Goal: Check status

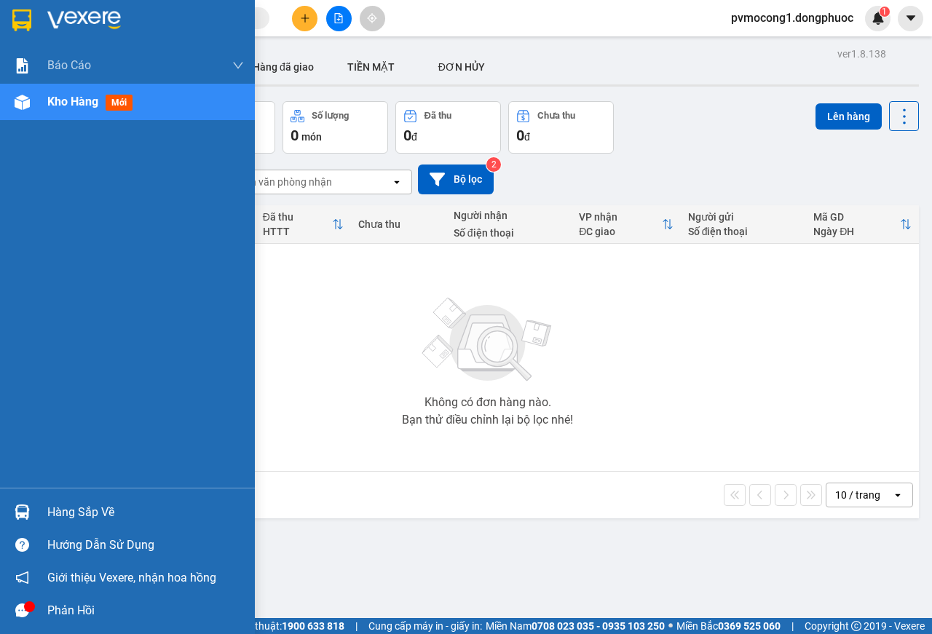
click at [26, 513] on img at bounding box center [22, 512] width 15 height 15
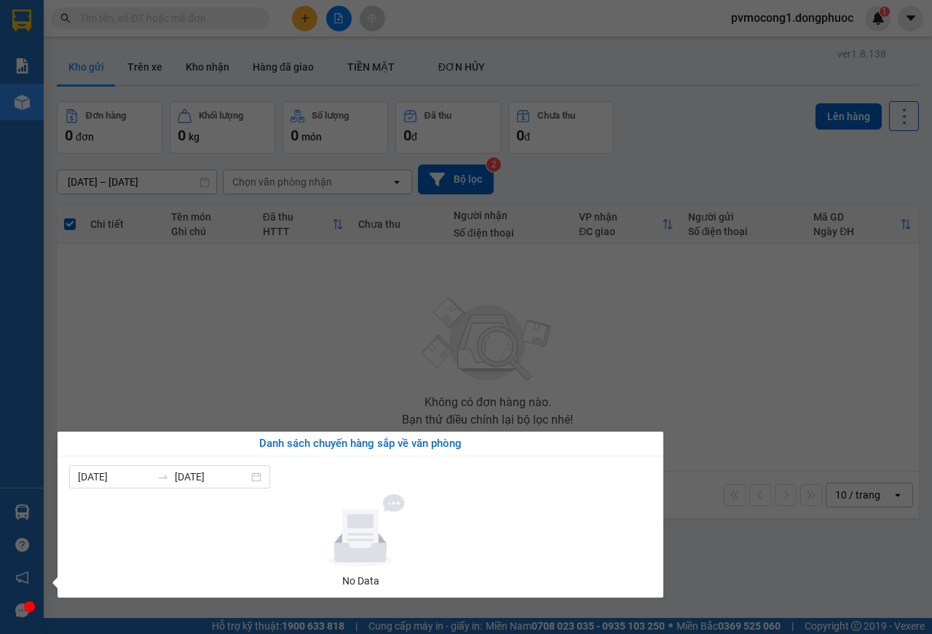
click at [173, 381] on section "Kết quả tìm kiếm ( 0 ) Bộ lọc No Data pvmocong1.dongphuoc 1 Báo cáo Mẫu 1: Báo …" at bounding box center [466, 317] width 932 height 634
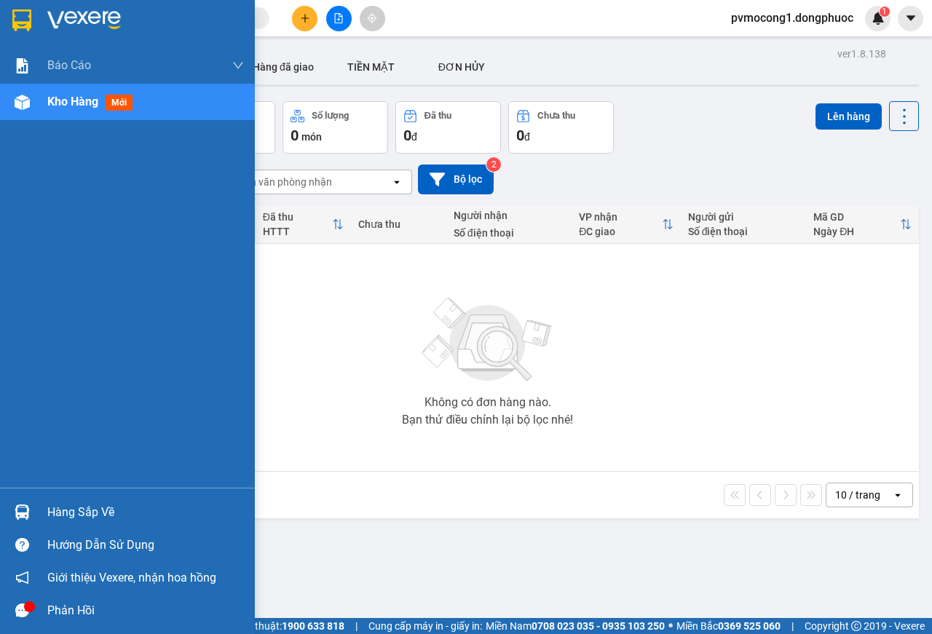
click at [50, 506] on div "Hàng sắp về" at bounding box center [145, 513] width 197 height 22
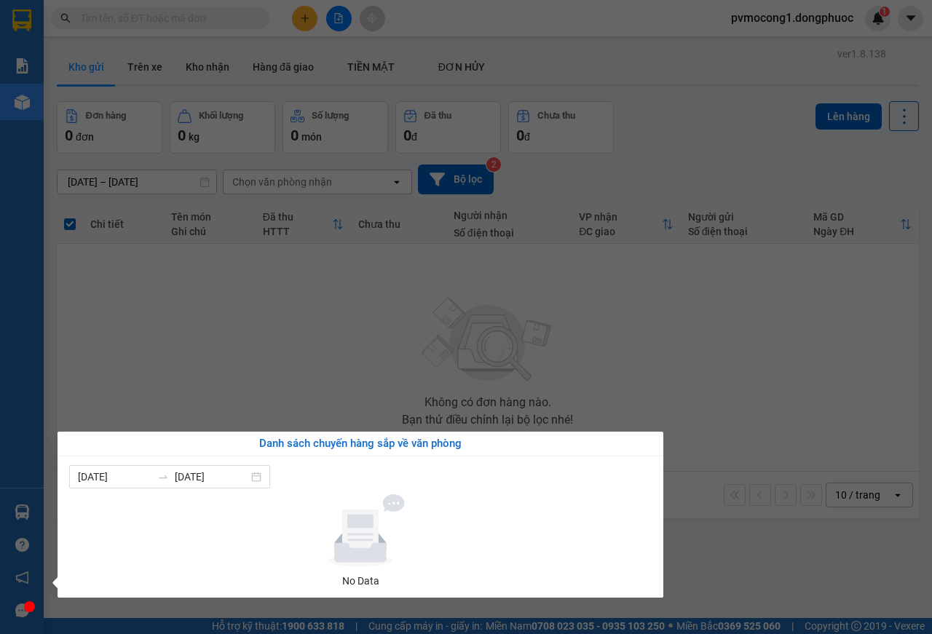
click at [240, 305] on section "Kết quả tìm kiếm ( 0 ) Bộ lọc No Data pvmocong1.dongphuoc 1 Báo cáo Mẫu 1: Báo …" at bounding box center [466, 317] width 932 height 634
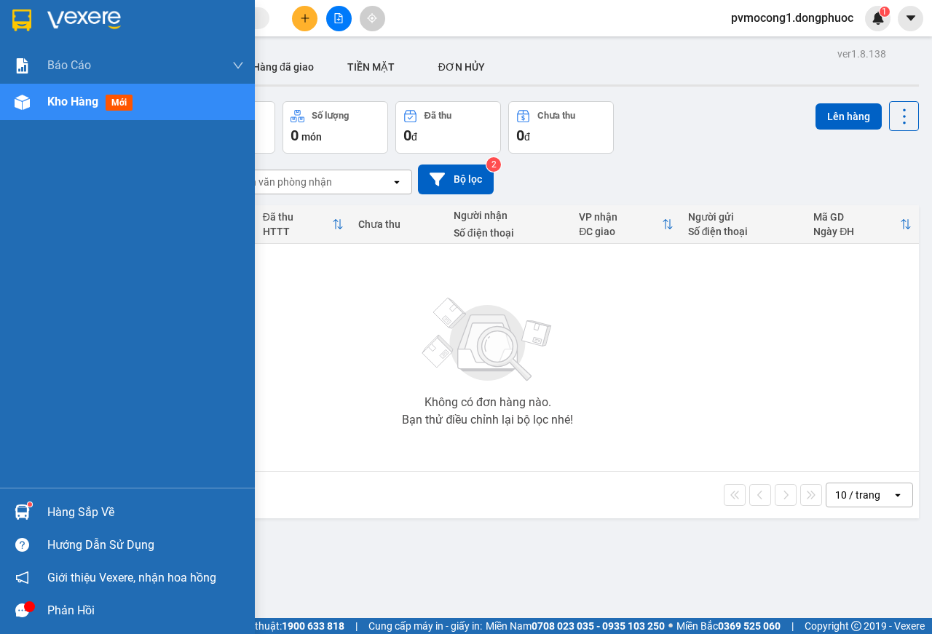
click at [19, 508] on img at bounding box center [22, 512] width 15 height 15
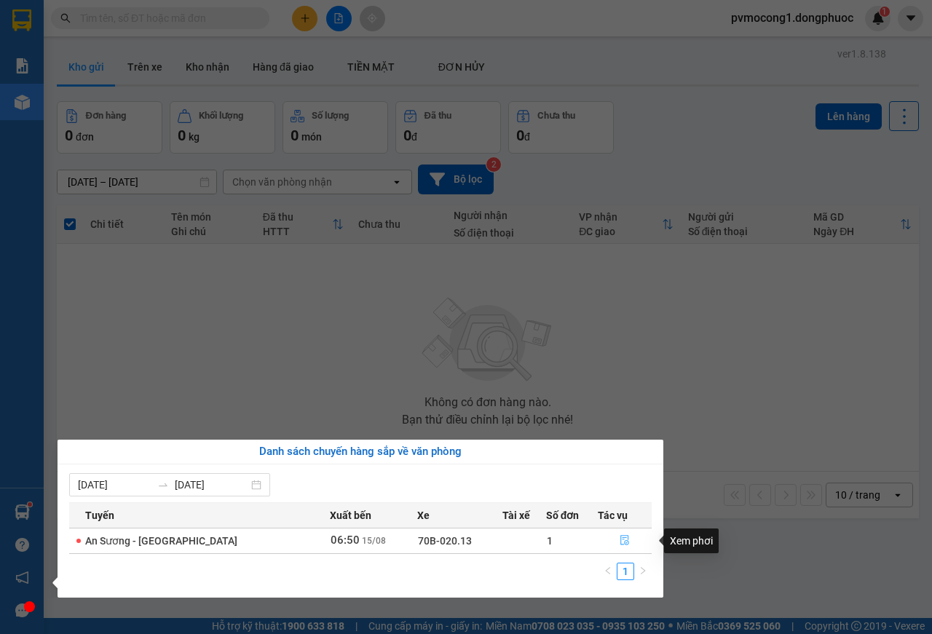
click at [620, 544] on icon "file-done" at bounding box center [625, 540] width 10 height 10
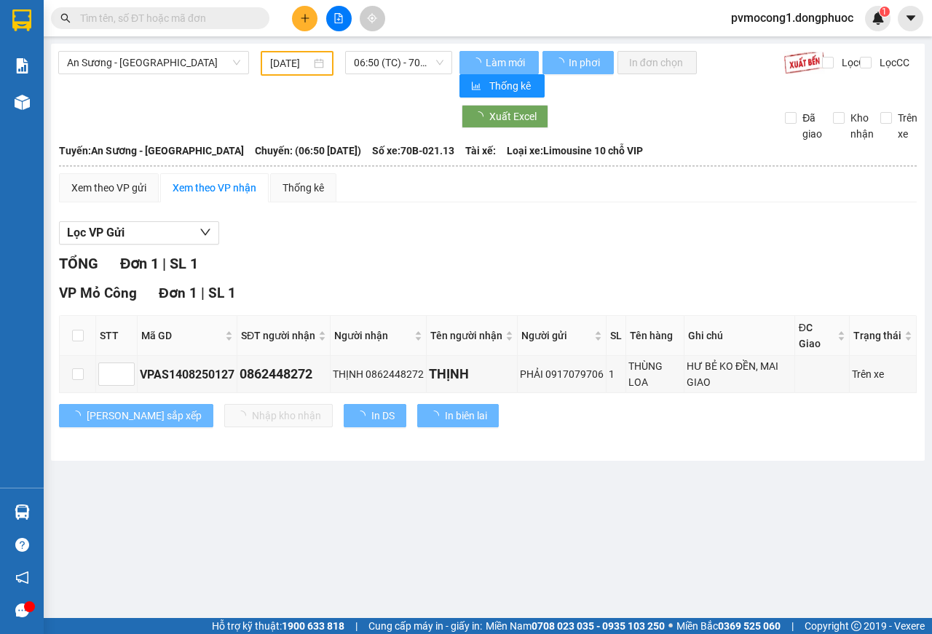
type input "[DATE]"
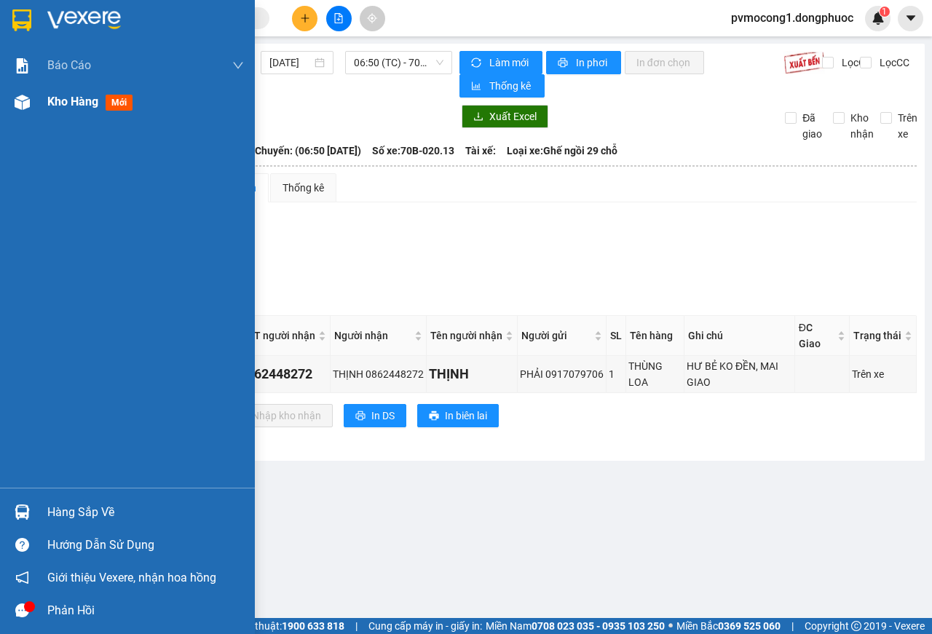
click at [19, 105] on img at bounding box center [22, 102] width 15 height 15
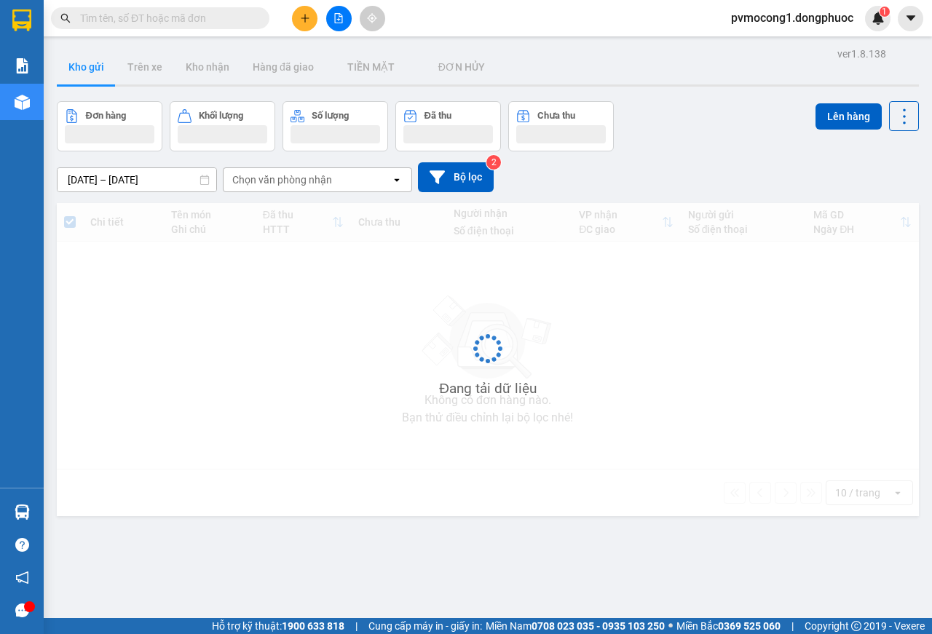
click at [235, 15] on input "text" at bounding box center [166, 18] width 172 height 16
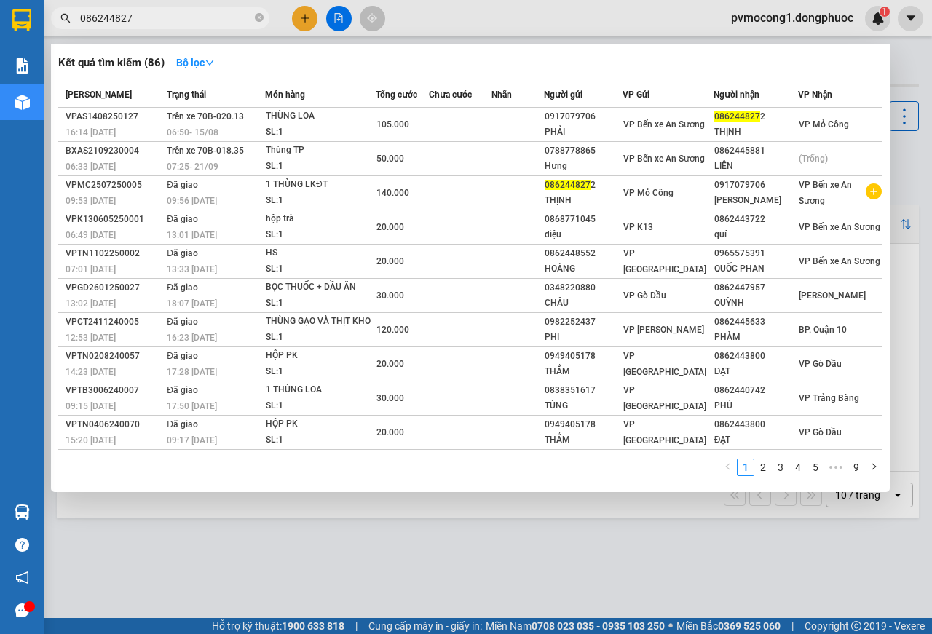
type input "0862448272"
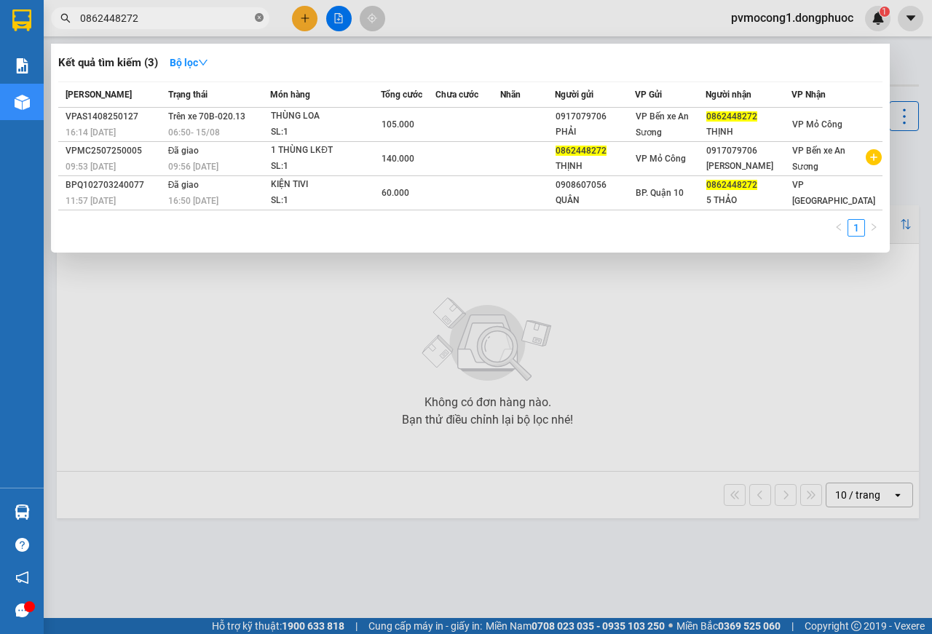
click at [257, 18] on icon "close-circle" at bounding box center [259, 17] width 9 height 9
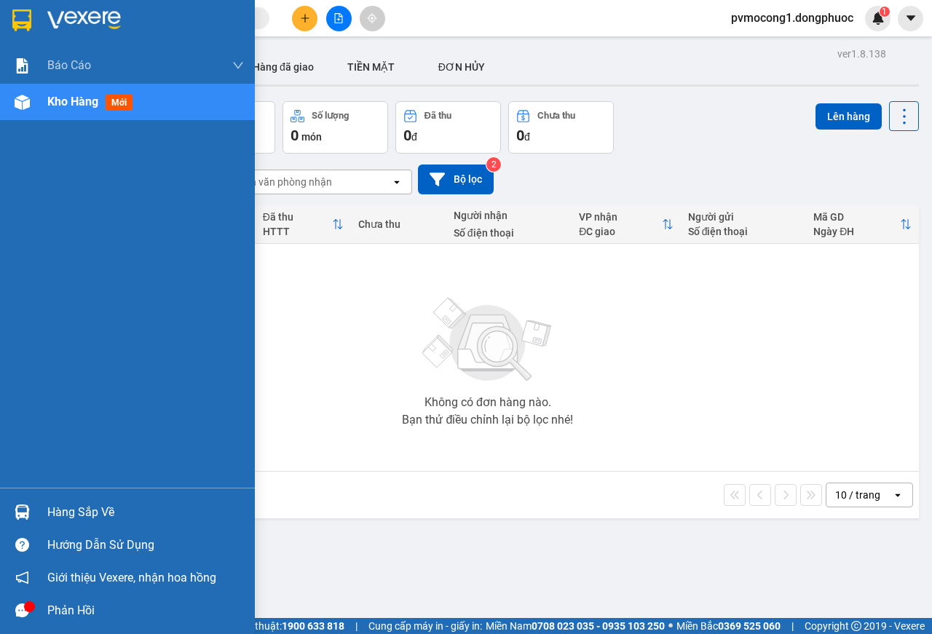
click at [25, 500] on div at bounding box center [21, 512] width 25 height 25
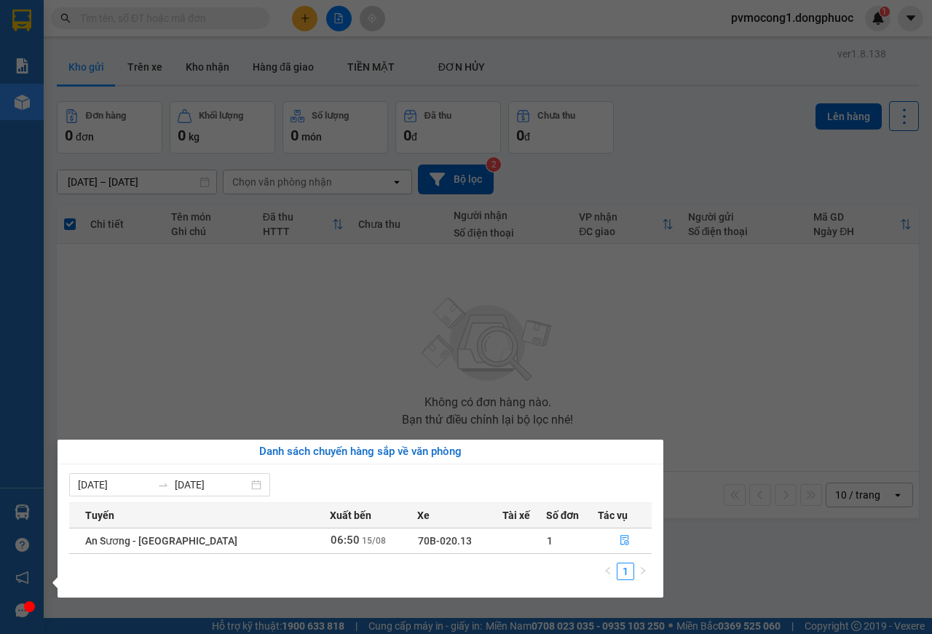
click at [194, 337] on section "Kết quả tìm kiếm ( 3 ) Bộ lọc Mã ĐH Trạng thái Món hàng Tổng cước Chưa cước Nhã…" at bounding box center [466, 317] width 932 height 634
